Goal: Task Accomplishment & Management: Use online tool/utility

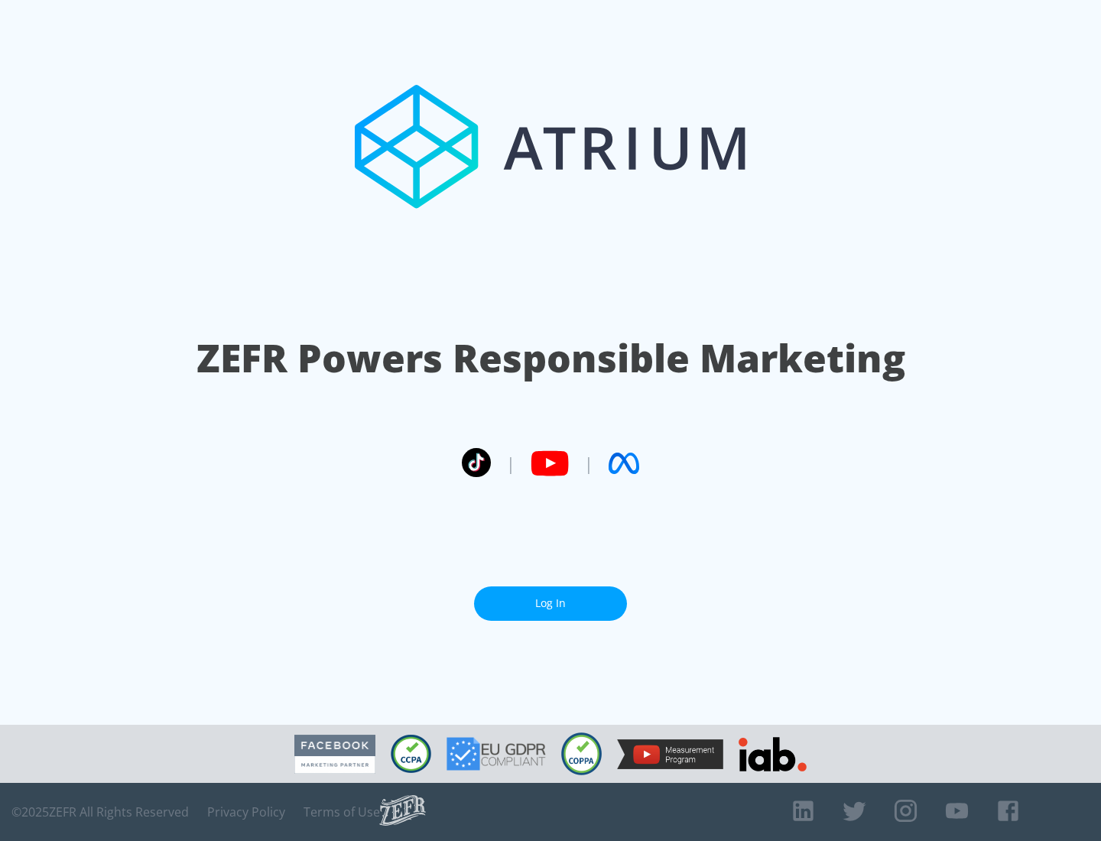
click at [551, 597] on link "Log In" at bounding box center [550, 604] width 153 height 34
